Goal: Entertainment & Leisure: Consume media (video, audio)

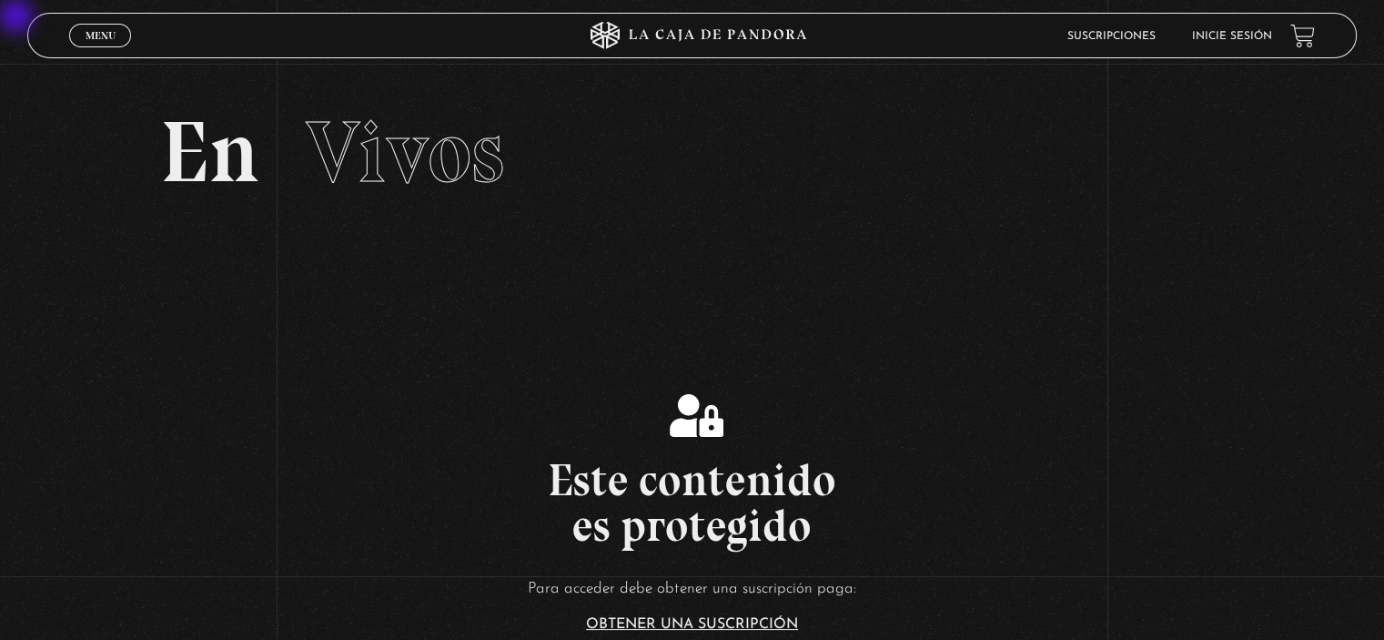
click at [884, 39] on link "Inicie sesión" at bounding box center [1232, 36] width 80 height 11
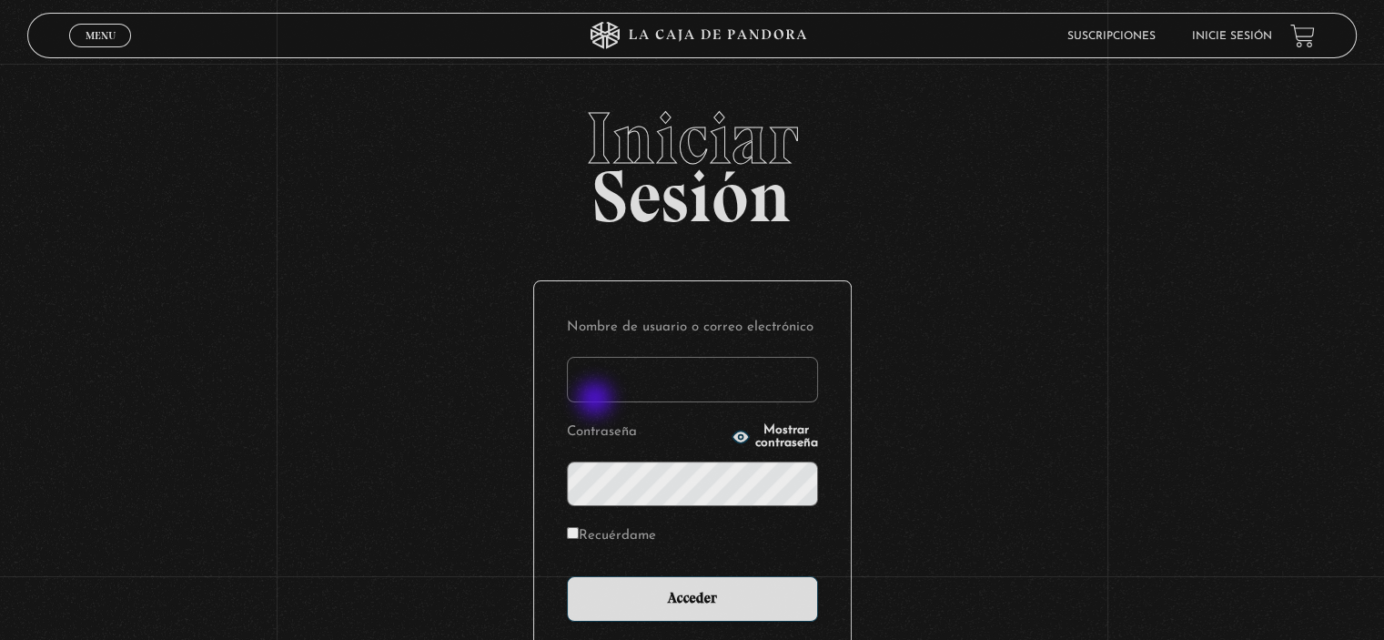
click at [673, 384] on input "Nombre de usuario o correo electrónico" at bounding box center [692, 379] width 251 height 45
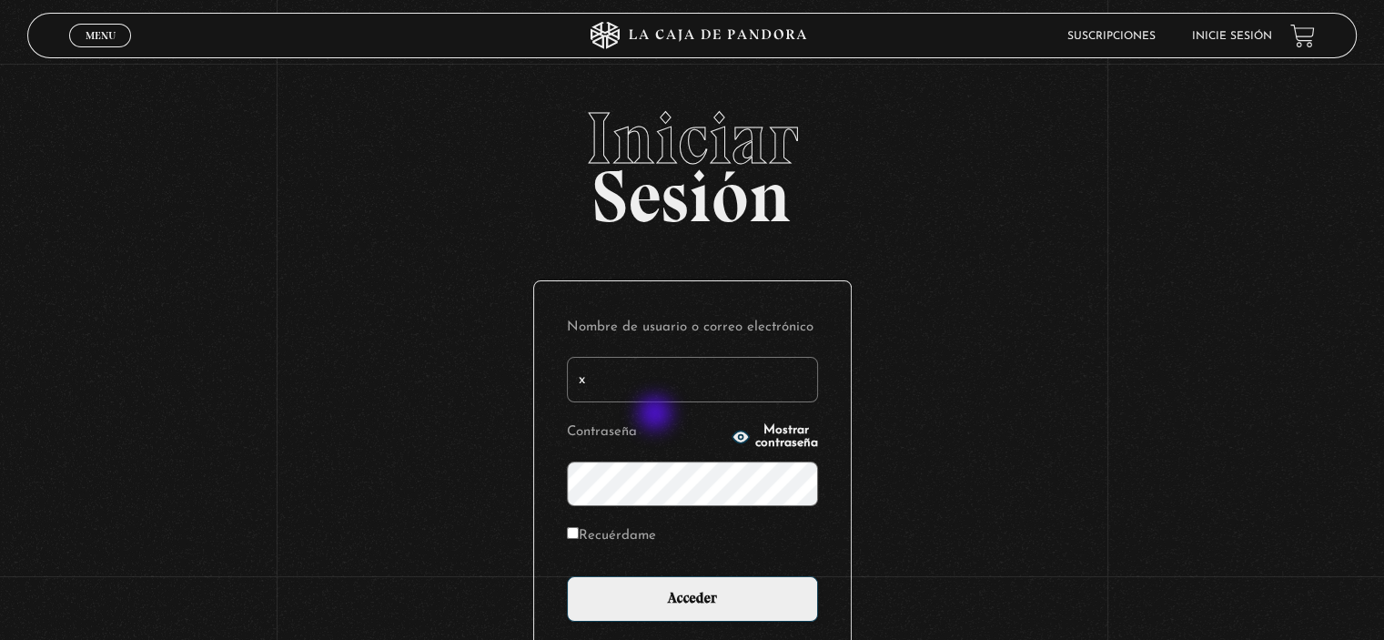
type input "xmontp_23@hotmail.com"
click at [732, 434] on icon "button" at bounding box center [740, 437] width 16 height 12
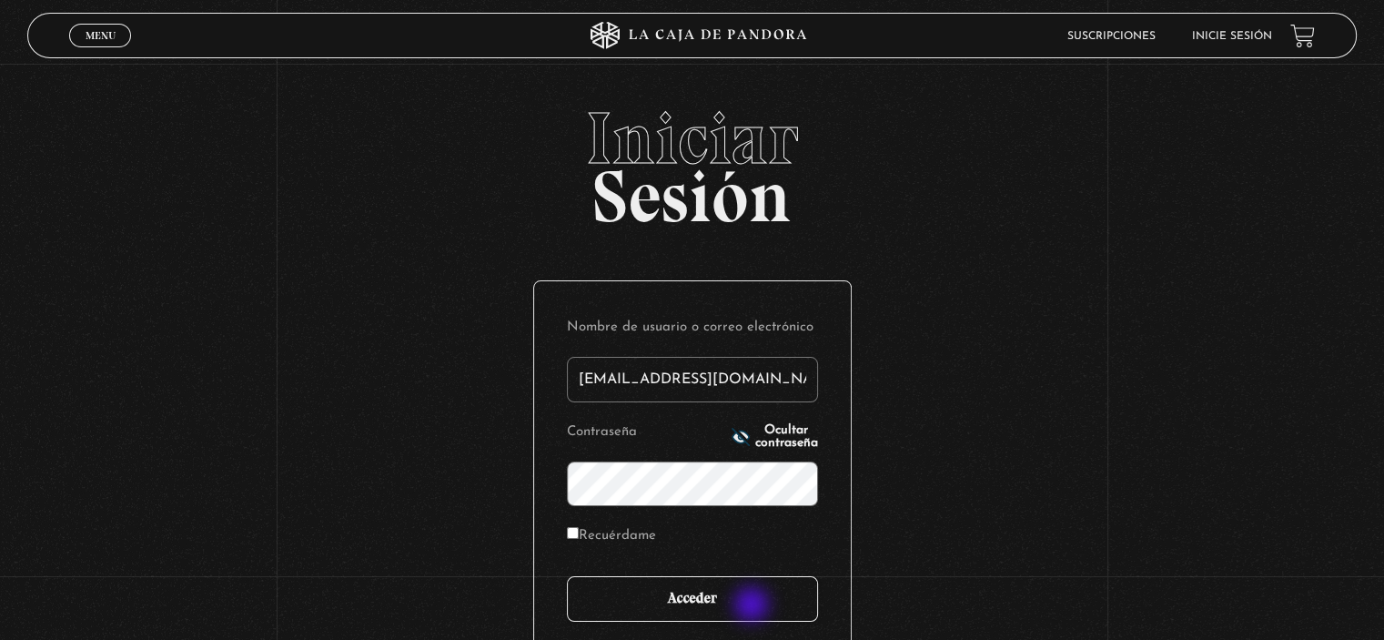
click at [753, 606] on input "Acceder" at bounding box center [692, 598] width 251 height 45
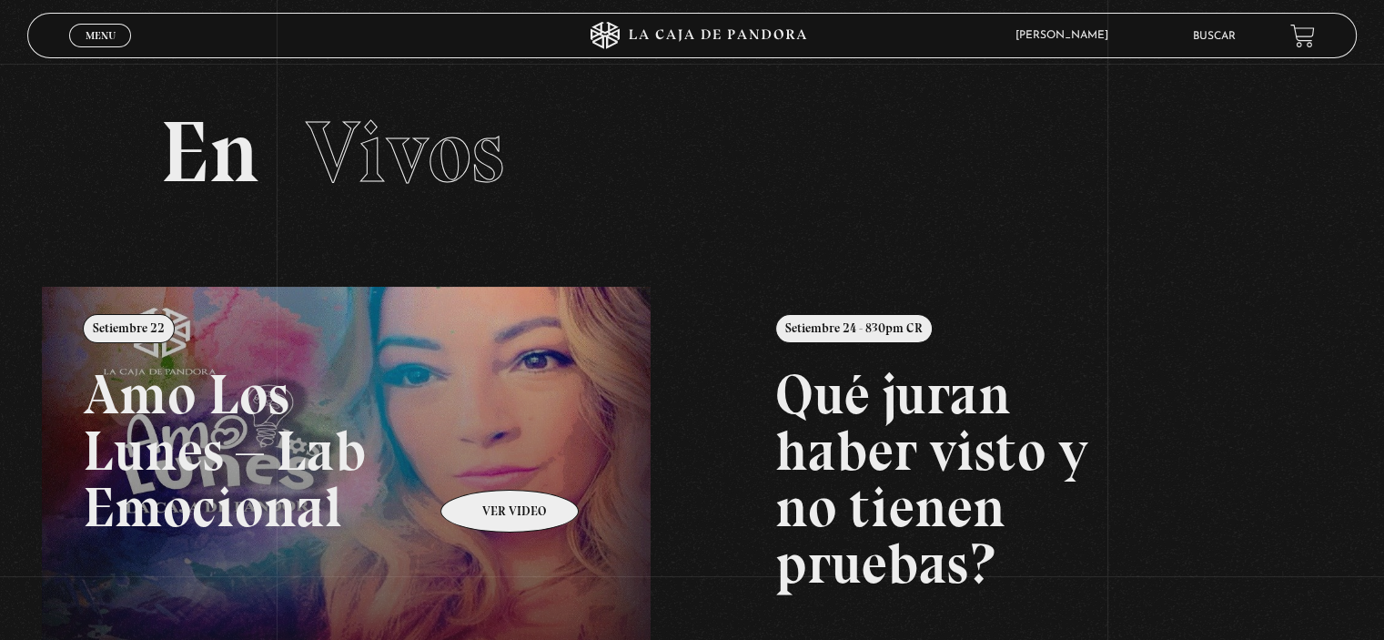
scroll to position [182, 0]
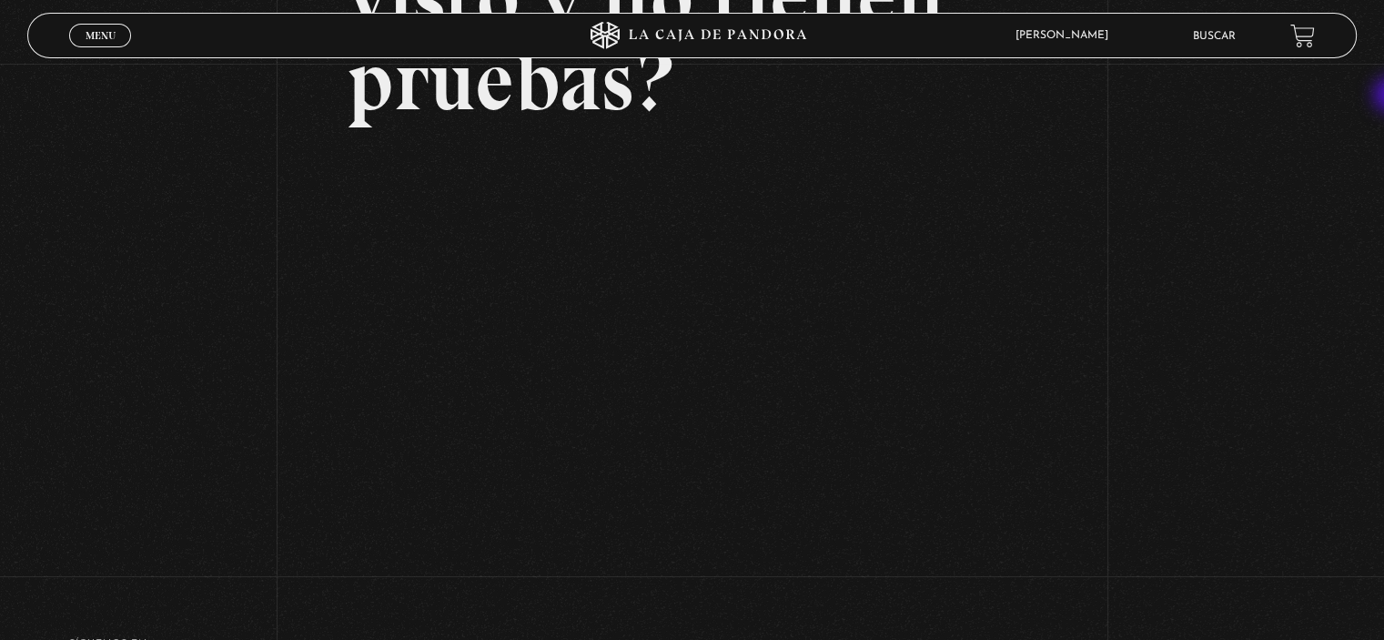
scroll to position [283, 0]
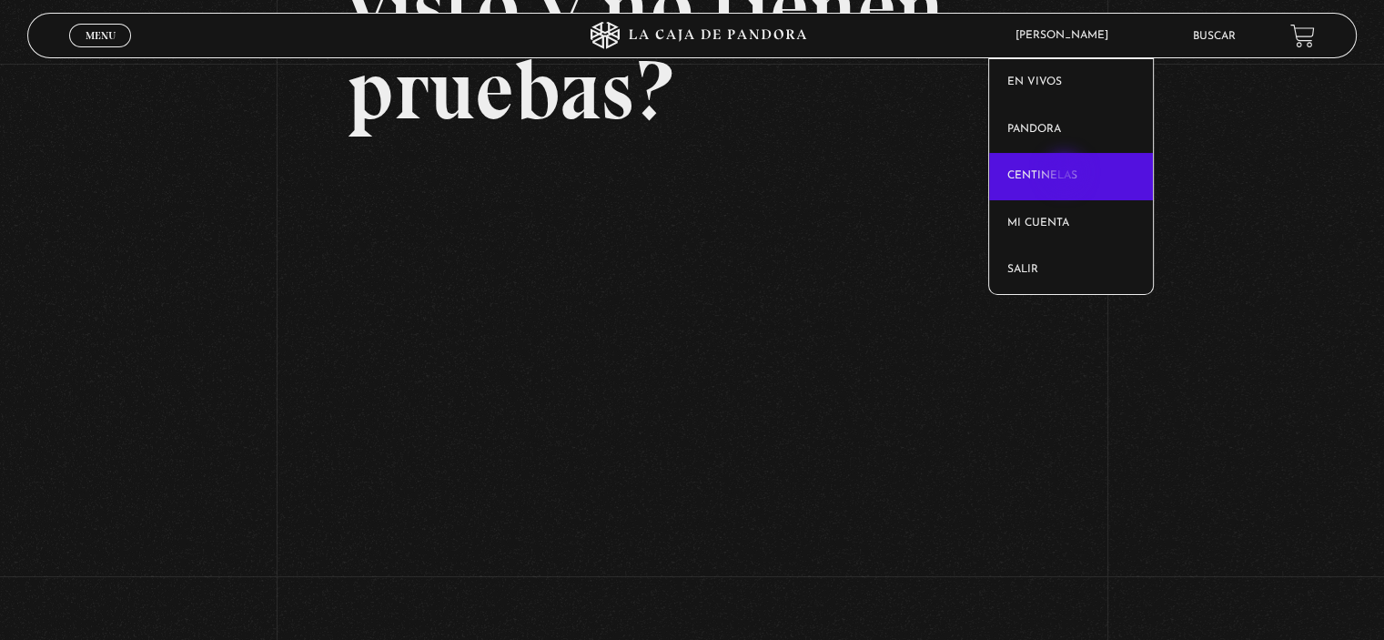
click at [1066, 174] on link "Centinelas" at bounding box center [1071, 176] width 165 height 47
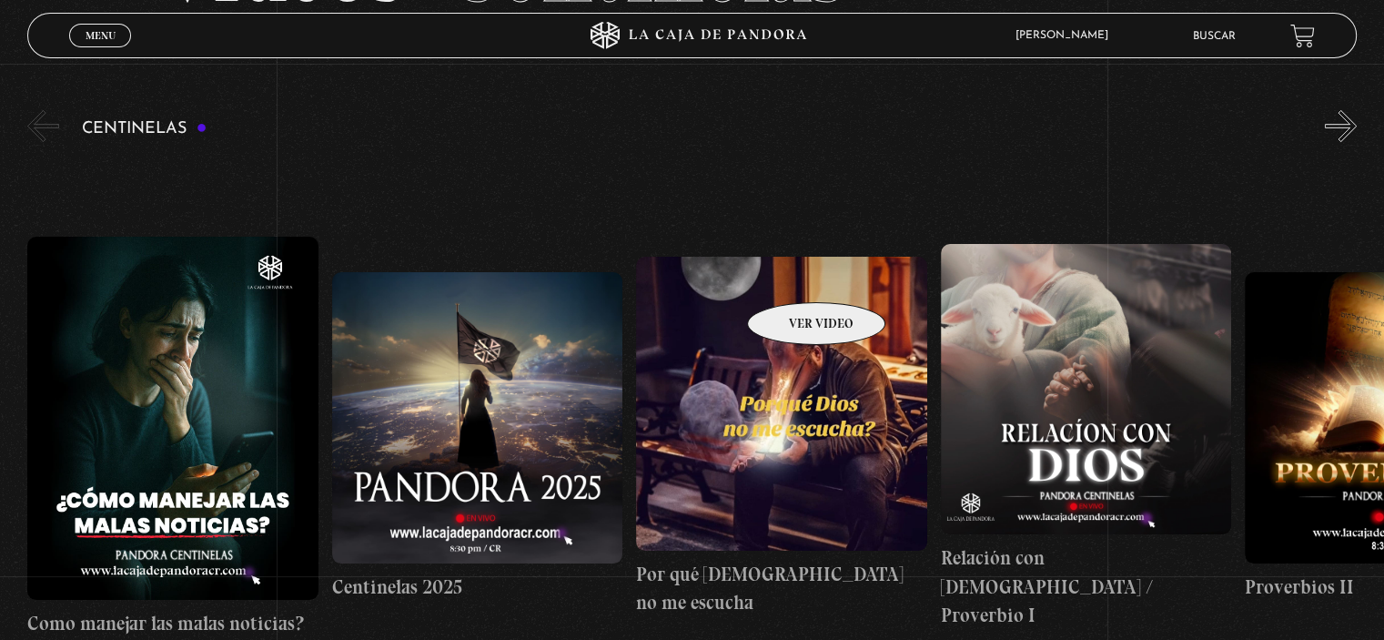
scroll to position [149, 0]
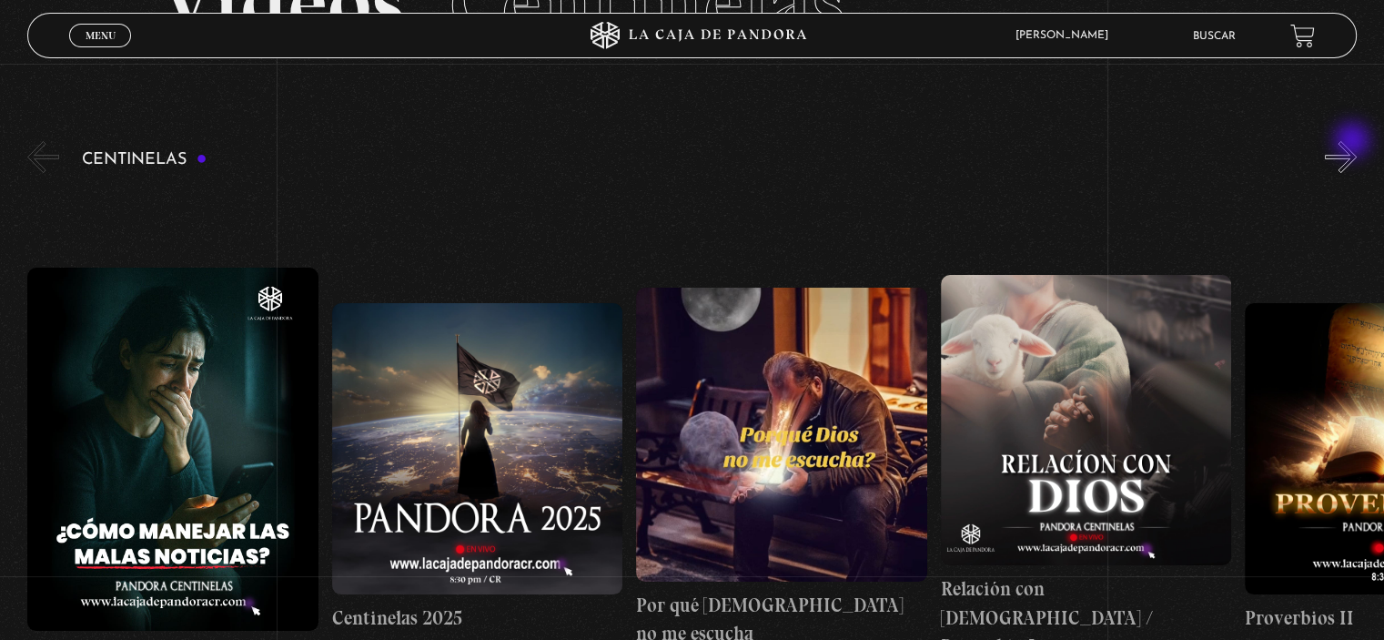
click at [1353, 142] on button "»" at bounding box center [1341, 157] width 32 height 32
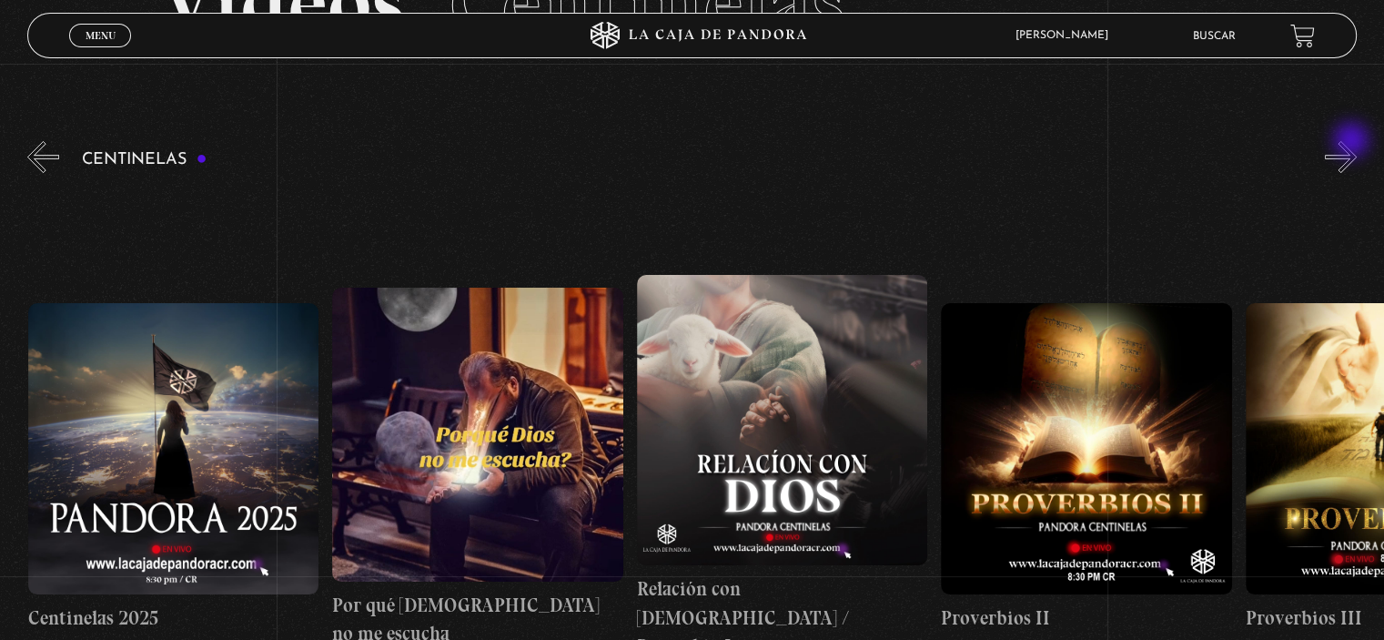
click at [1353, 142] on button "»" at bounding box center [1341, 157] width 32 height 32
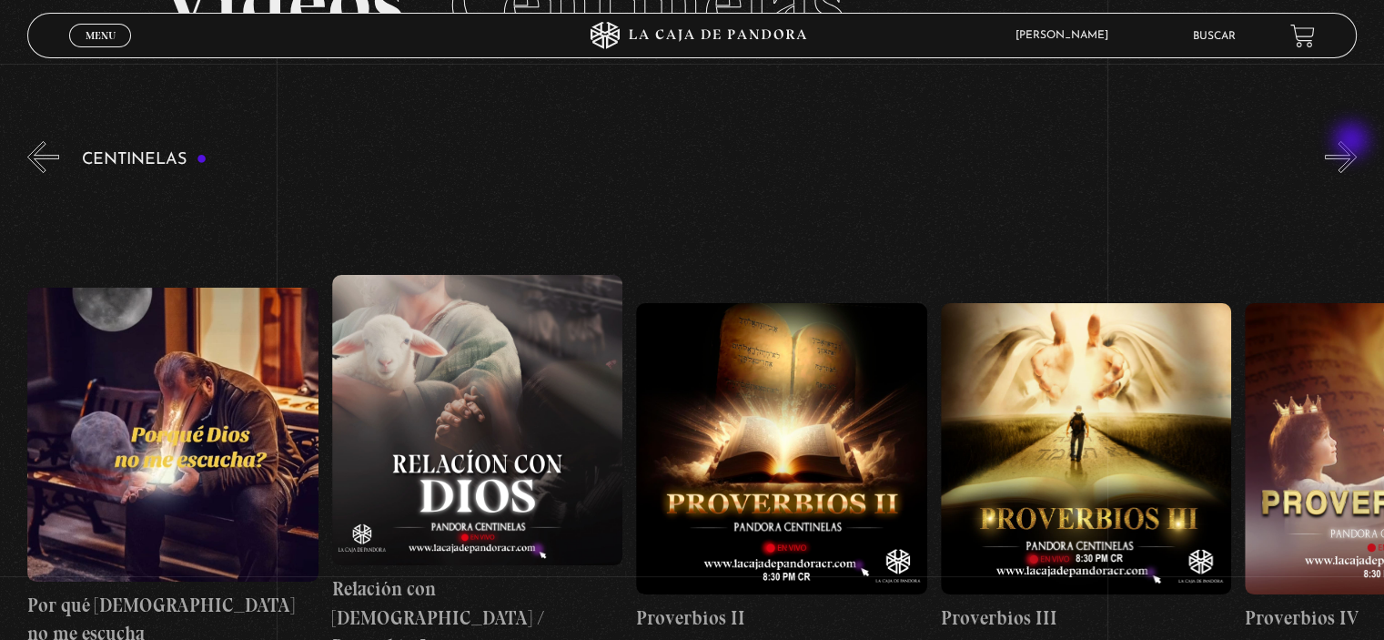
click at [1353, 142] on button "»" at bounding box center [1341, 157] width 32 height 32
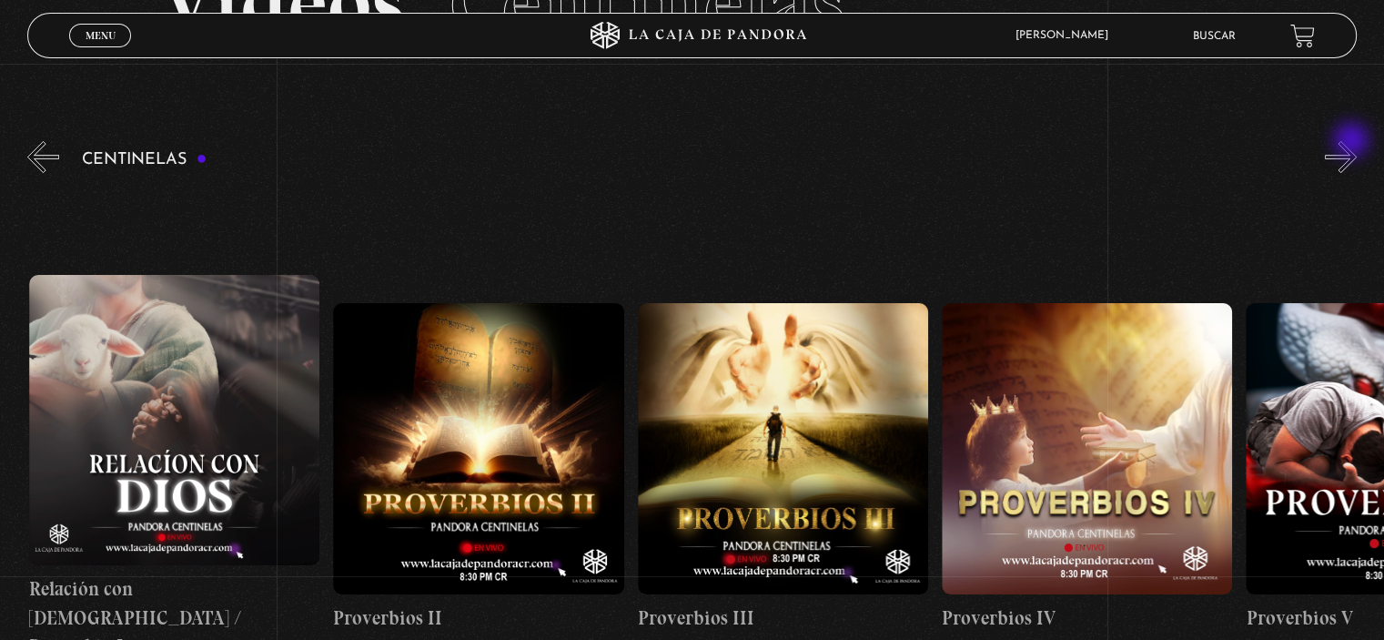
click at [1353, 142] on button "»" at bounding box center [1341, 157] width 32 height 32
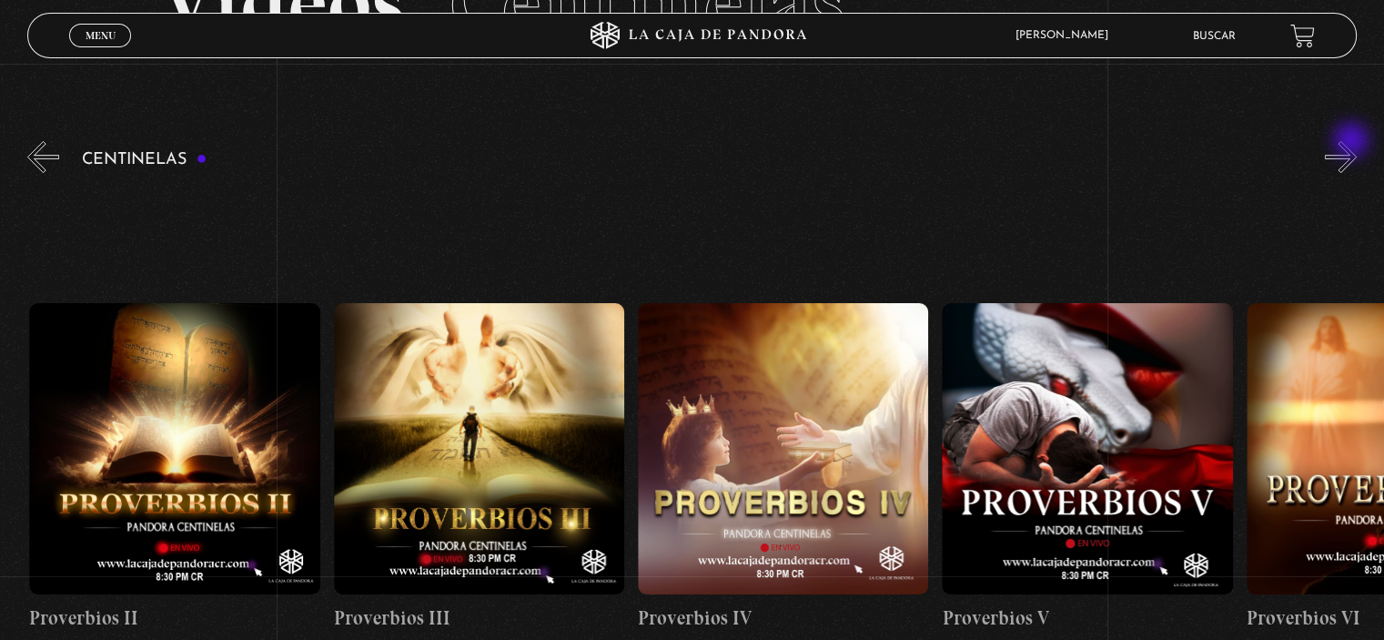
click at [1353, 142] on button "»" at bounding box center [1341, 157] width 32 height 32
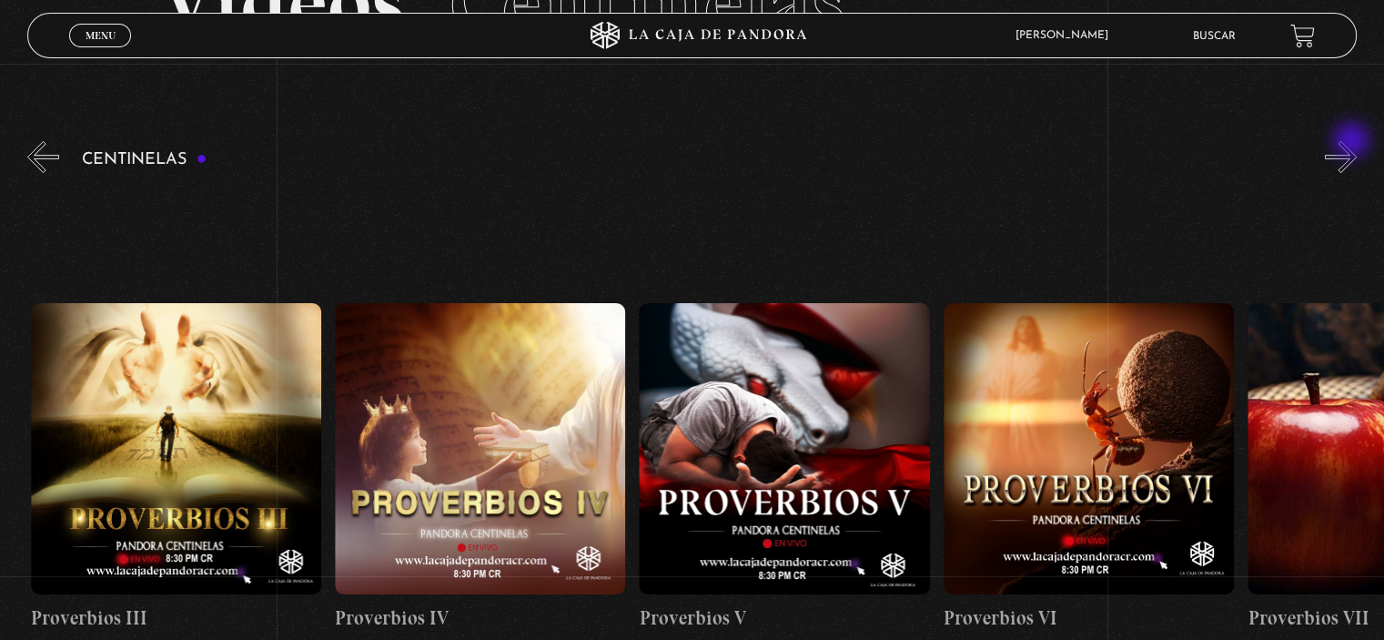
click at [1353, 142] on button "»" at bounding box center [1341, 157] width 32 height 32
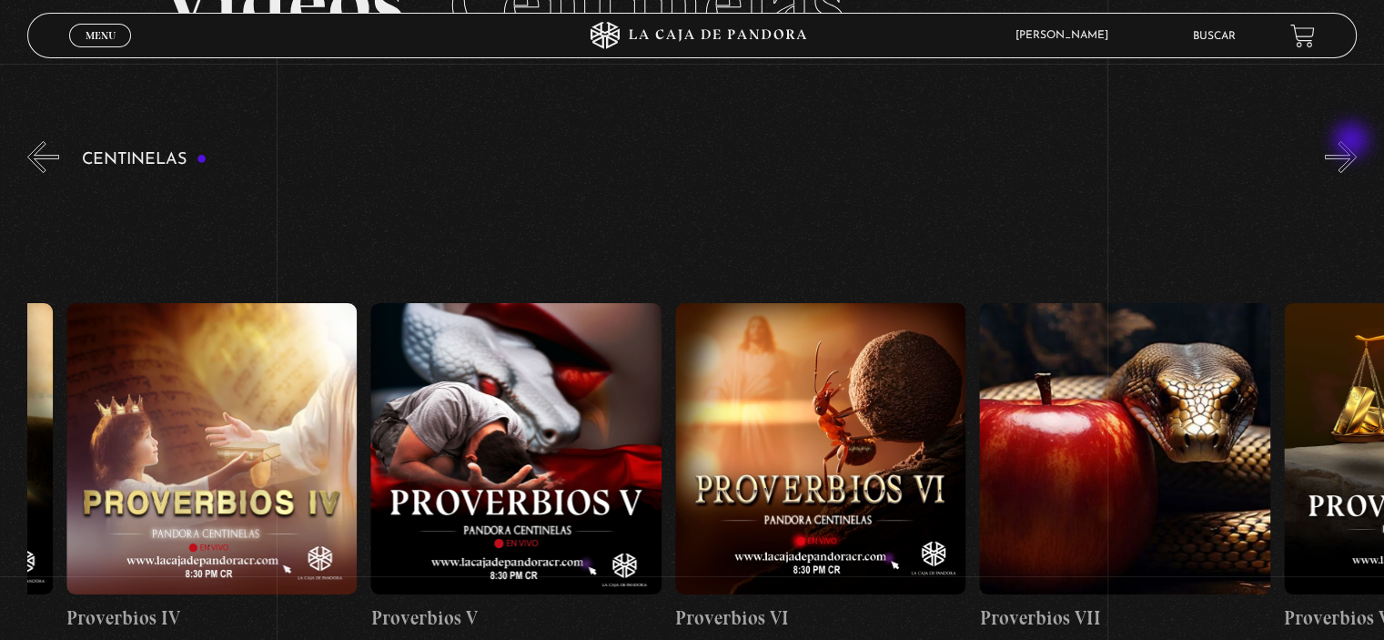
click at [1353, 142] on button "»" at bounding box center [1341, 157] width 32 height 32
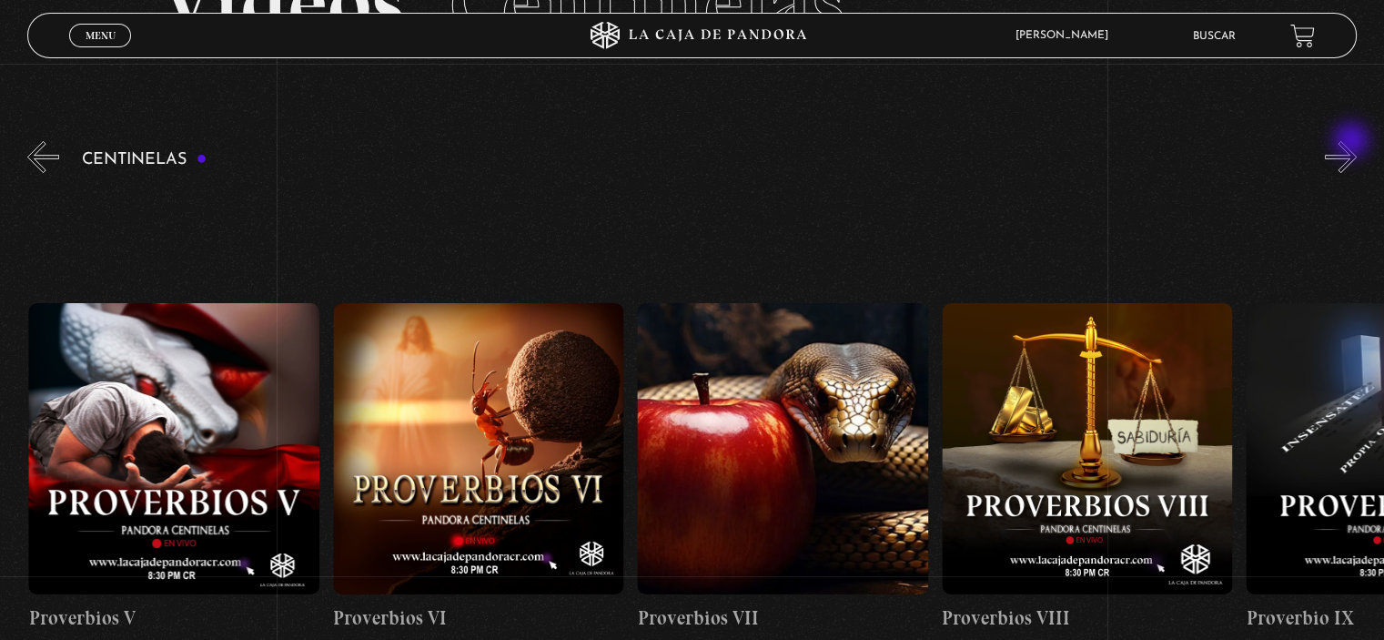
click at [1353, 142] on button "»" at bounding box center [1341, 157] width 32 height 32
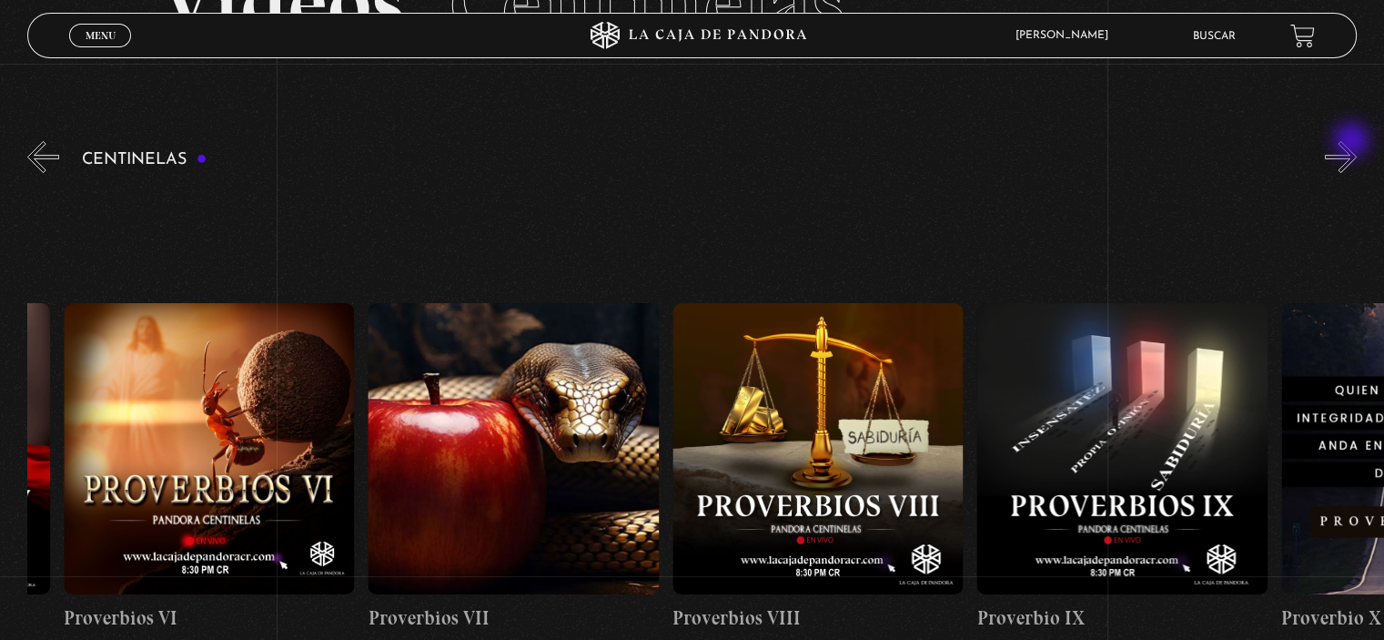
click at [1353, 142] on button "»" at bounding box center [1341, 157] width 32 height 32
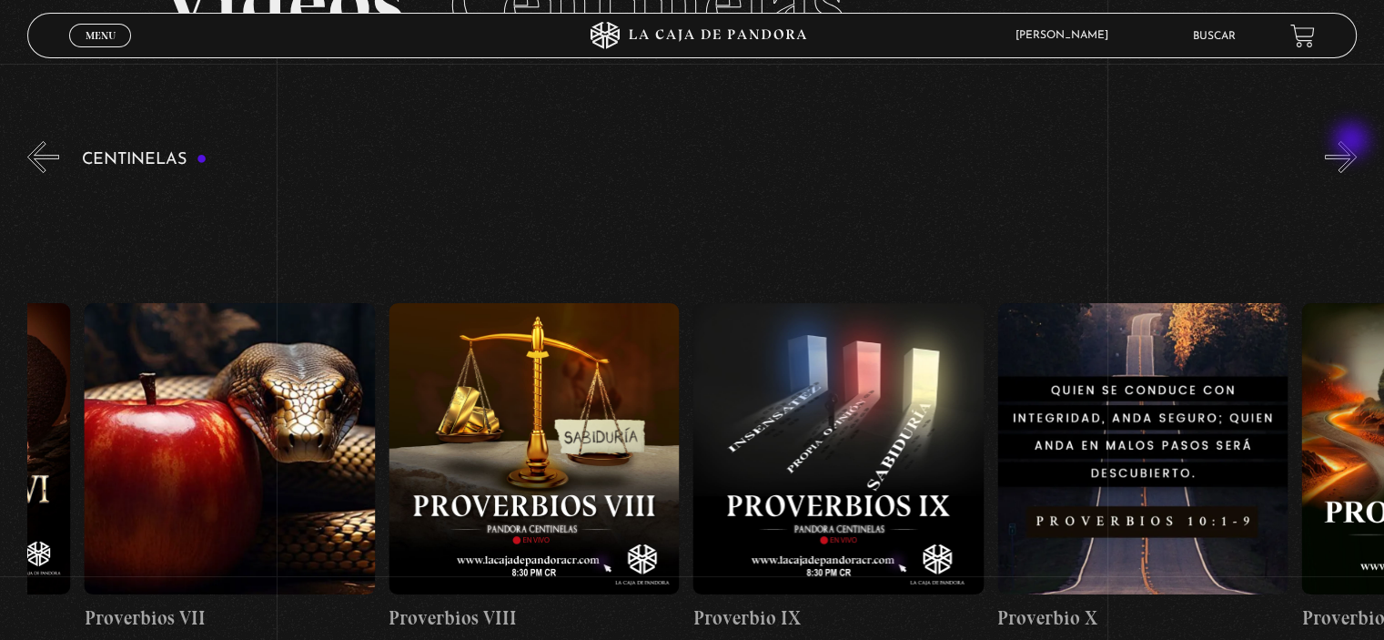
click at [1353, 142] on button "»" at bounding box center [1341, 157] width 32 height 32
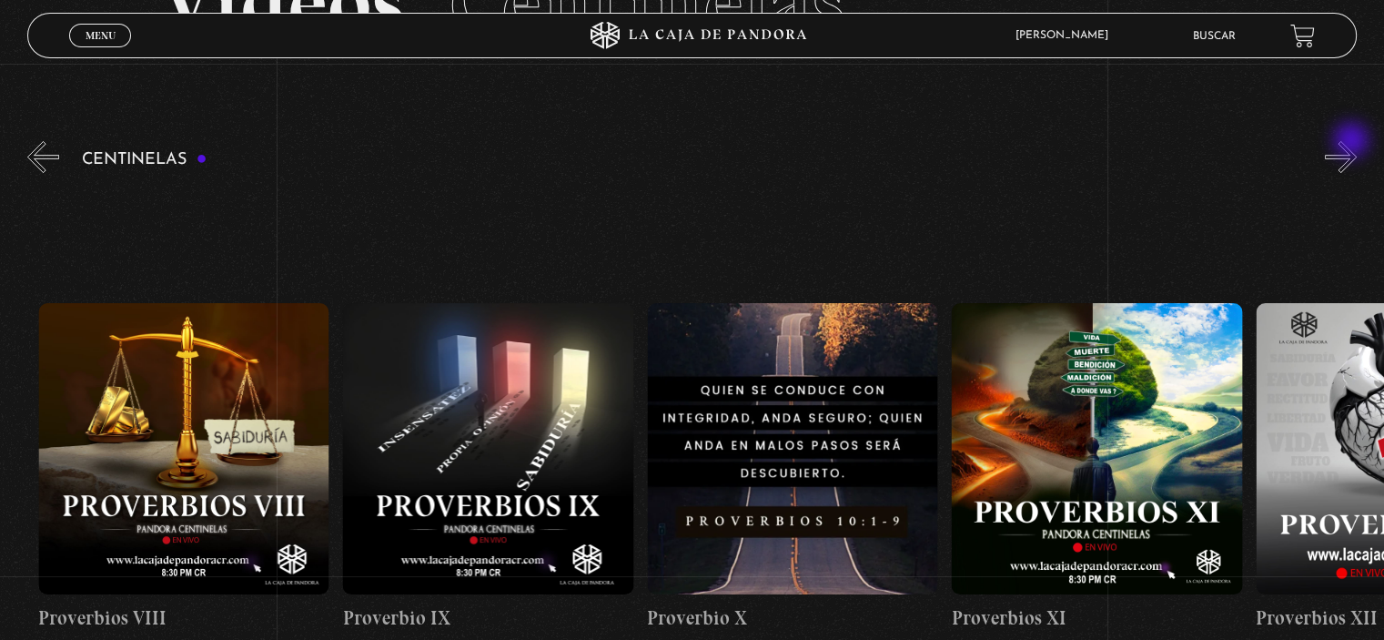
click at [1353, 142] on button "»" at bounding box center [1341, 157] width 32 height 32
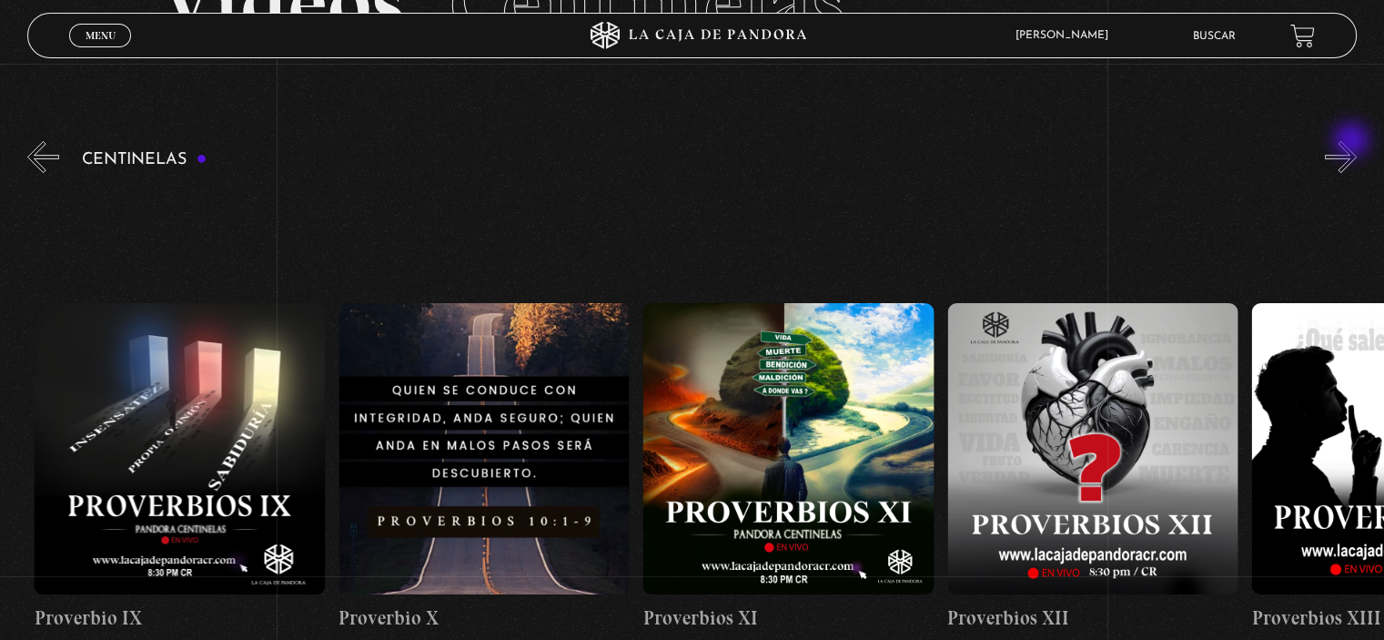
click at [1353, 142] on button "»" at bounding box center [1341, 157] width 32 height 32
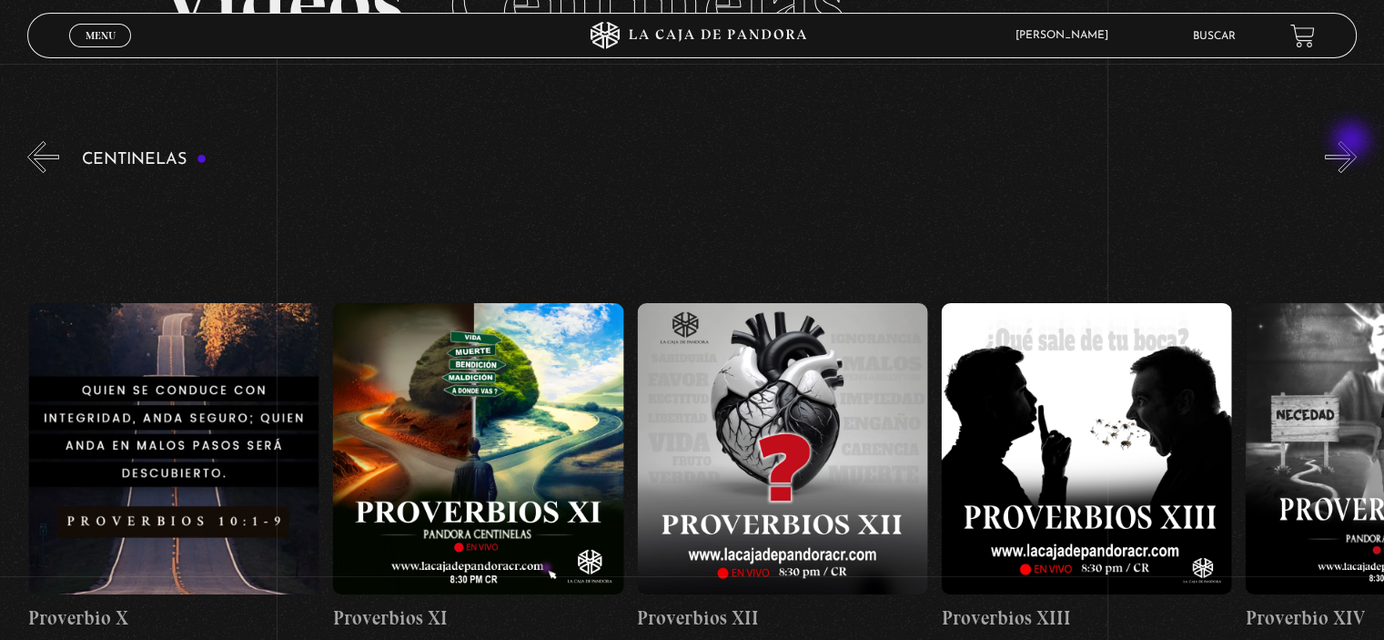
click at [1353, 142] on button "»" at bounding box center [1341, 157] width 32 height 32
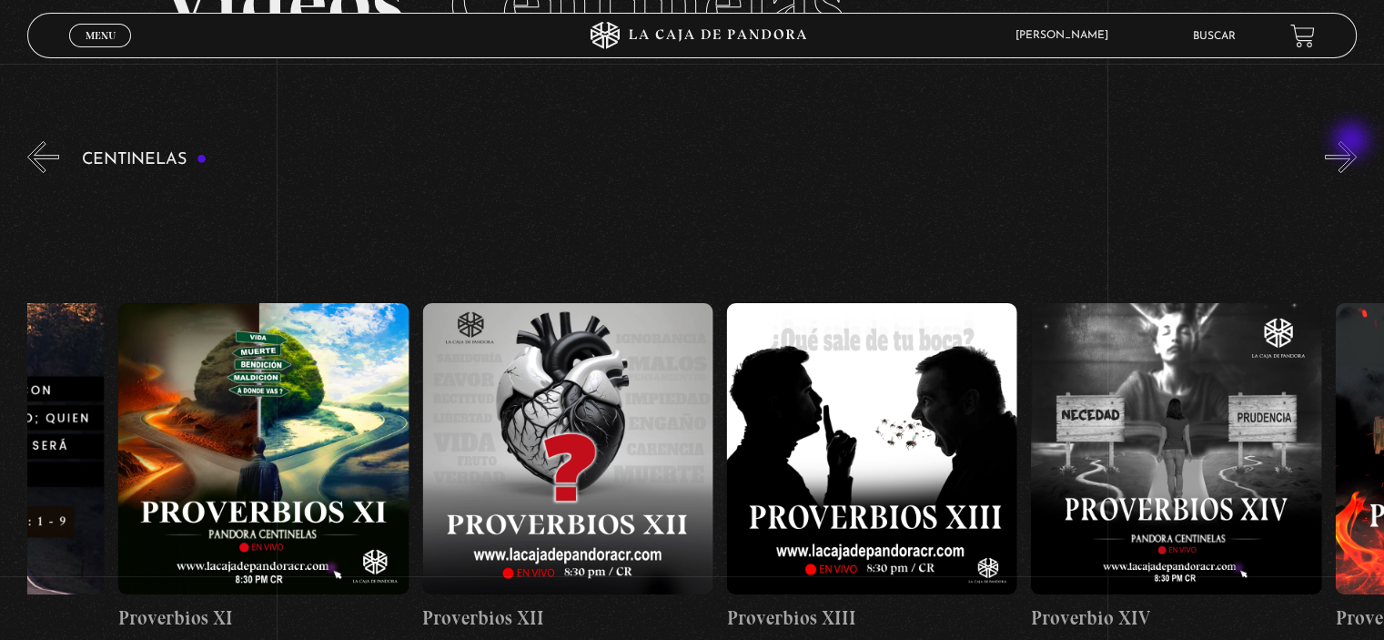
click at [1353, 142] on button "»" at bounding box center [1341, 157] width 32 height 32
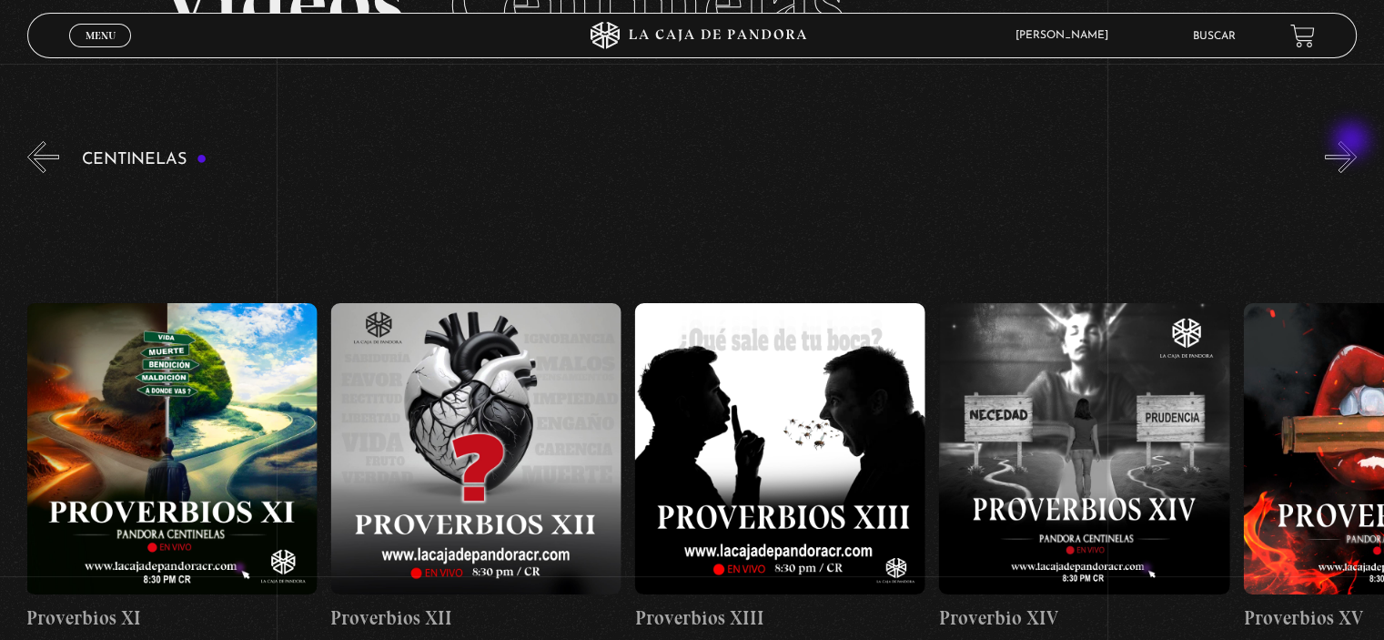
click at [1353, 142] on button "»" at bounding box center [1341, 157] width 32 height 32
